Goal: Transaction & Acquisition: Purchase product/service

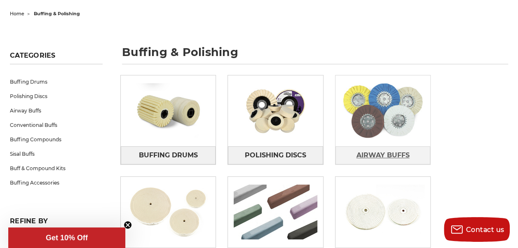
click at [356, 148] on span "Airway Buffs" at bounding box center [382, 155] width 53 height 14
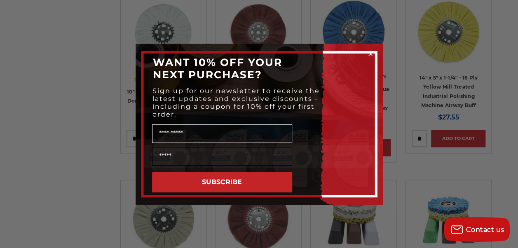
scroll to position [577, 0]
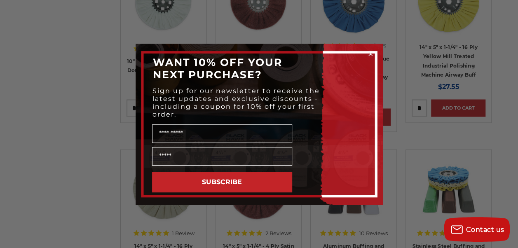
click at [370, 55] on circle "Close dialog" at bounding box center [370, 54] width 8 height 8
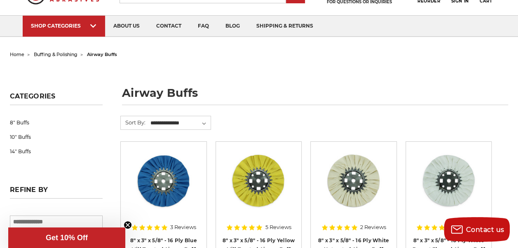
scroll to position [0, 0]
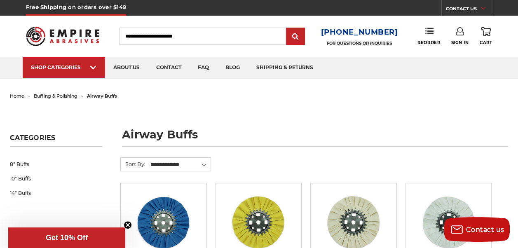
click at [77, 95] on span "buffing & polishing" at bounding box center [56, 96] width 44 height 6
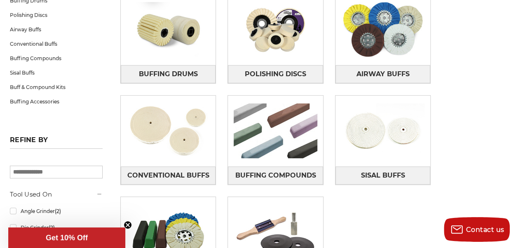
scroll to position [206, 0]
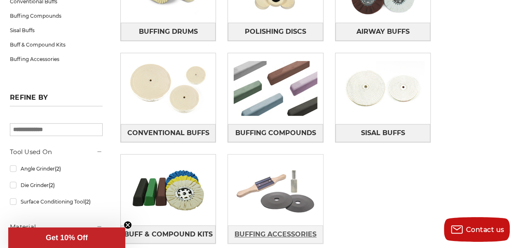
click at [317, 227] on span "Buffing Accessories" at bounding box center [275, 234] width 82 height 14
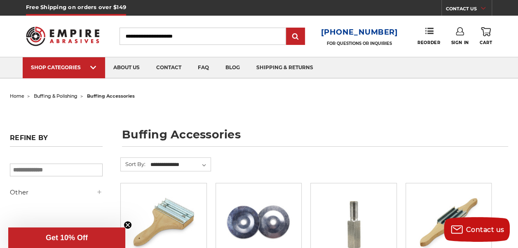
click at [77, 95] on span "buffing & polishing" at bounding box center [56, 96] width 44 height 6
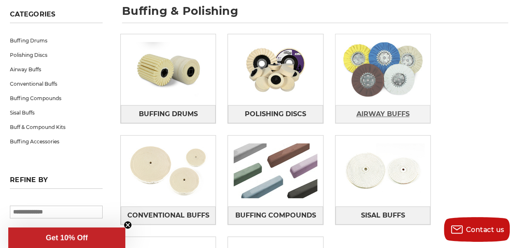
click at [356, 107] on span "Airway Buffs" at bounding box center [382, 114] width 53 height 14
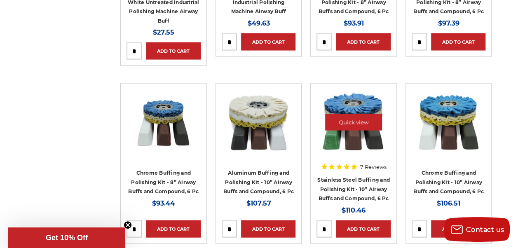
scroll to position [865, 0]
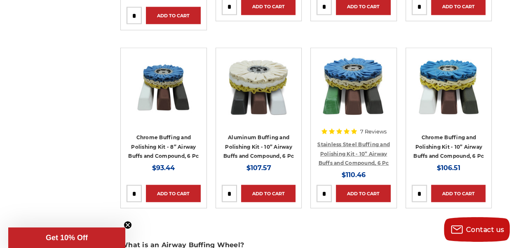
click at [359, 166] on link "Stainless Steel Buffing and Polishing Kit - 10” Airway Buffs and Compound, 6 Pc" at bounding box center [353, 153] width 73 height 25
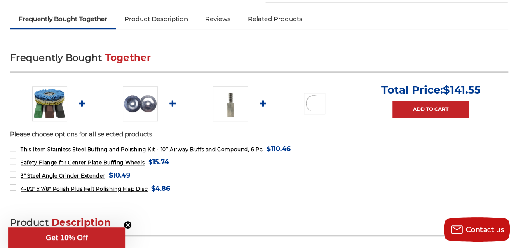
scroll to position [288, 0]
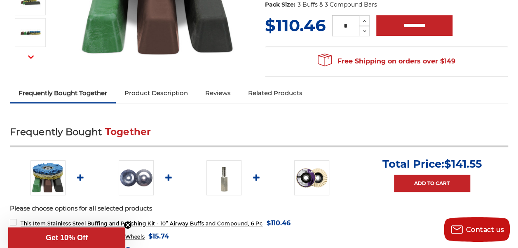
click at [161, 102] on link "Product Description" at bounding box center [156, 93] width 81 height 18
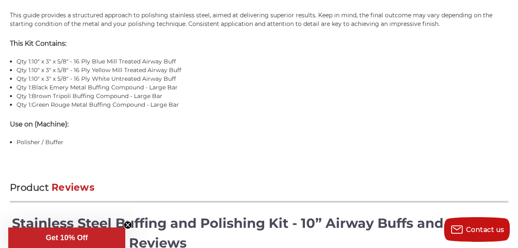
scroll to position [1013, 0]
